Goal: Task Accomplishment & Management: Manage account settings

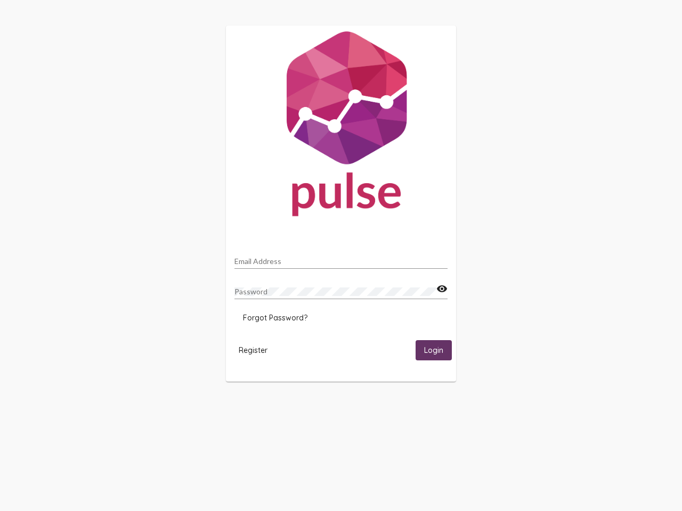
click at [341, 258] on input "Email Address" at bounding box center [340, 261] width 213 height 9
click at [442, 289] on mat-icon "visibility" at bounding box center [441, 289] width 11 height 13
click at [275, 318] on span "Forgot Password?" at bounding box center [275, 318] width 64 height 10
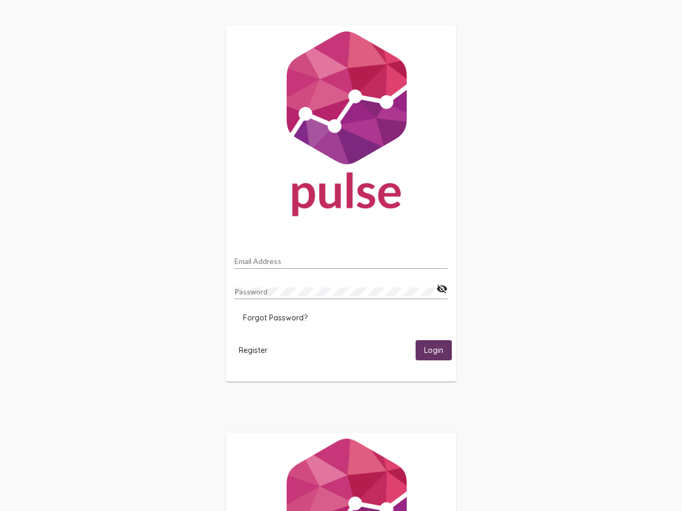
click at [253, 350] on span "Register" at bounding box center [253, 351] width 29 height 10
click at [434, 350] on span "Login" at bounding box center [433, 351] width 19 height 10
